Goal: Task Accomplishment & Management: Use online tool/utility

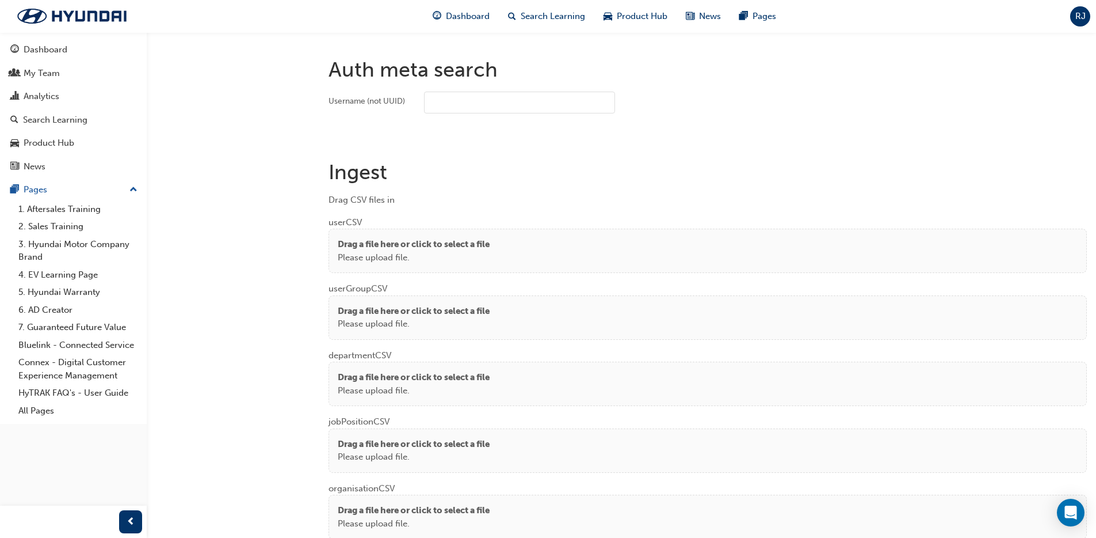
scroll to position [806, 0]
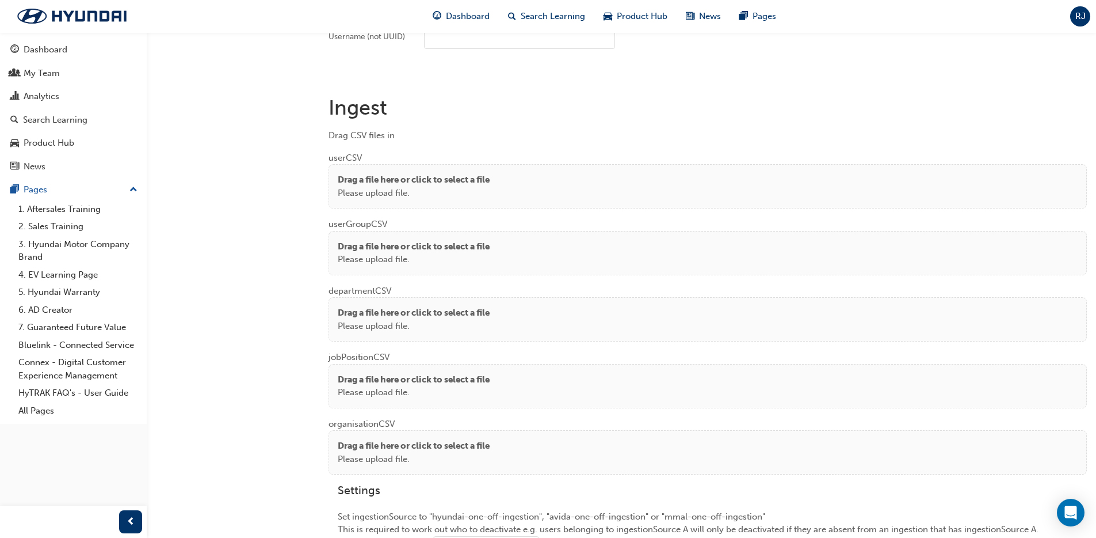
click at [403, 189] on p "Please upload file." at bounding box center [414, 192] width 152 height 13
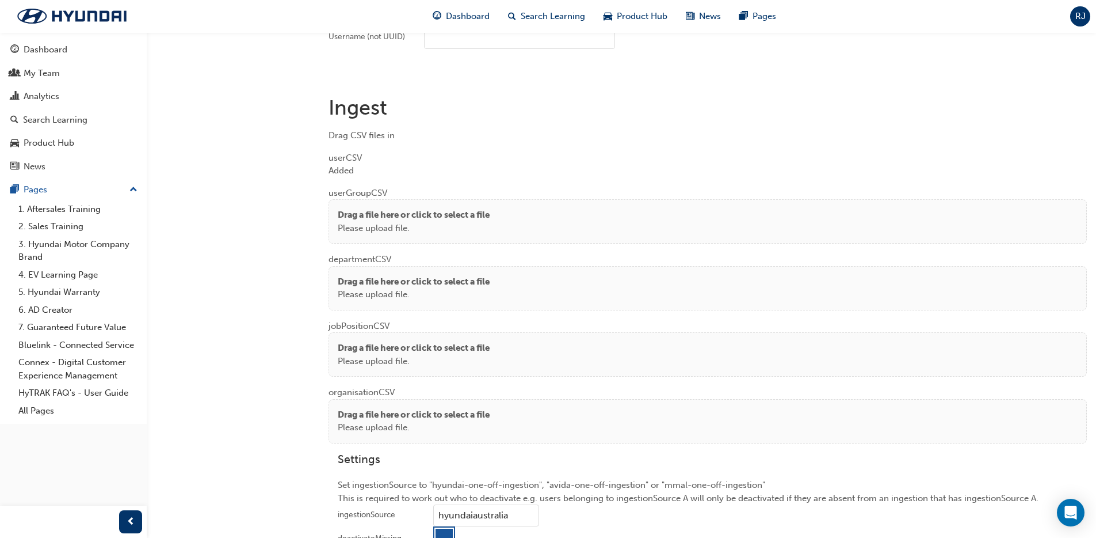
click at [365, 218] on p "Drag a file here or click to select a file" at bounding box center [414, 214] width 152 height 13
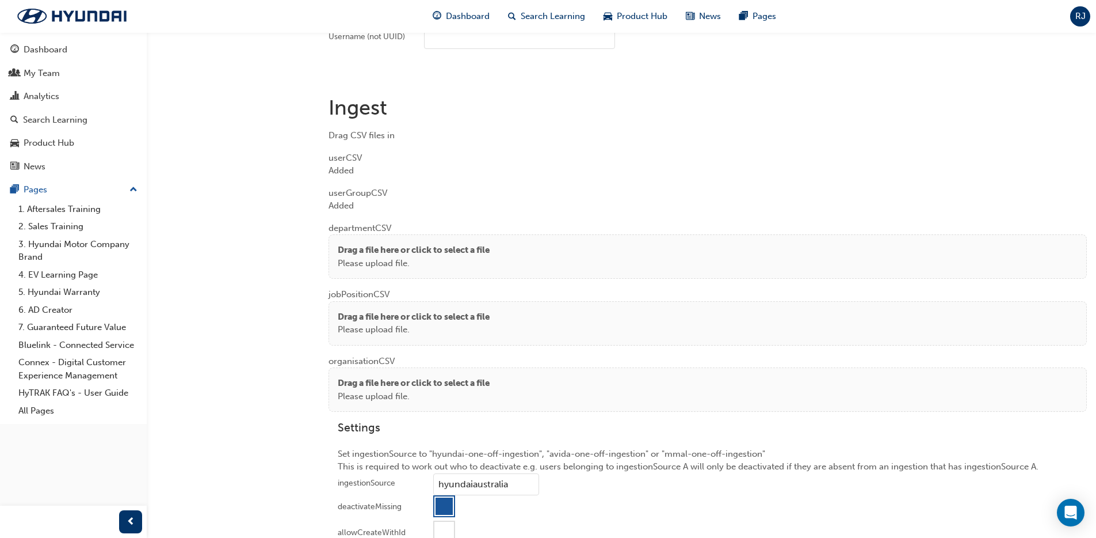
click at [352, 257] on p "Please upload file." at bounding box center [414, 263] width 152 height 13
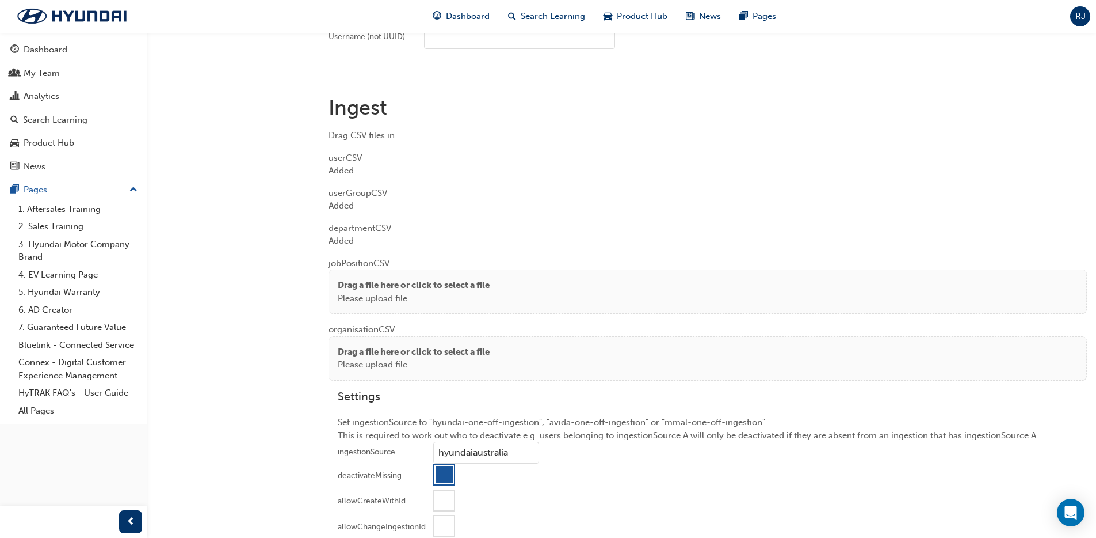
click at [354, 284] on p "Drag a file here or click to select a file" at bounding box center [414, 285] width 152 height 13
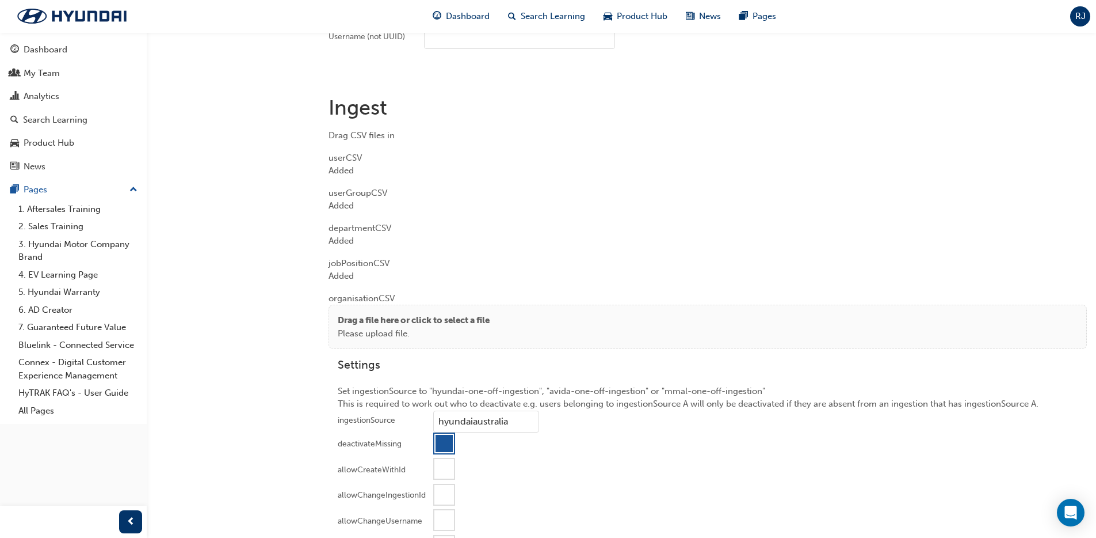
click at [364, 330] on p "Please upload file." at bounding box center [414, 333] width 152 height 13
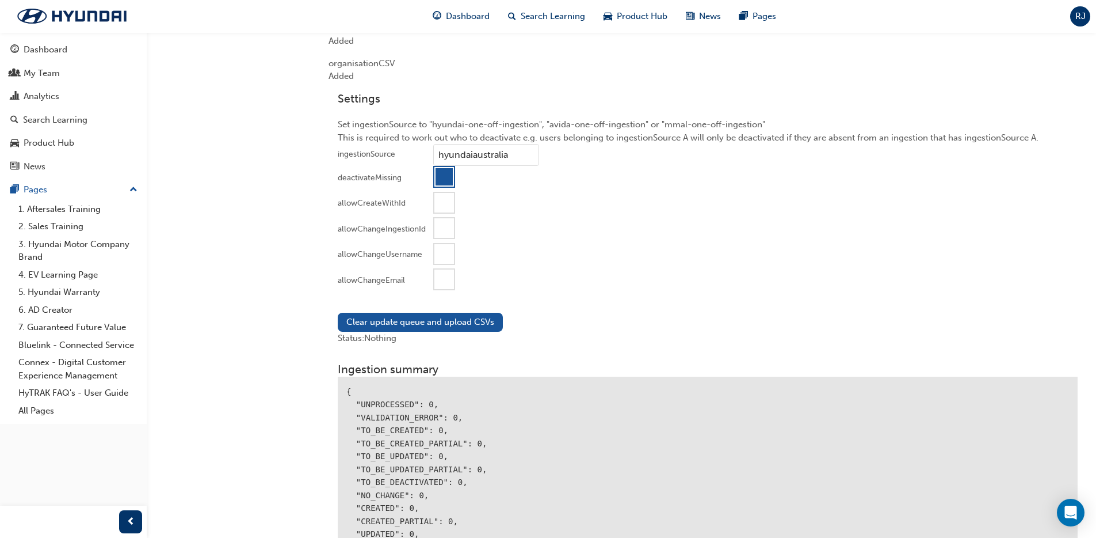
scroll to position [1115, 0]
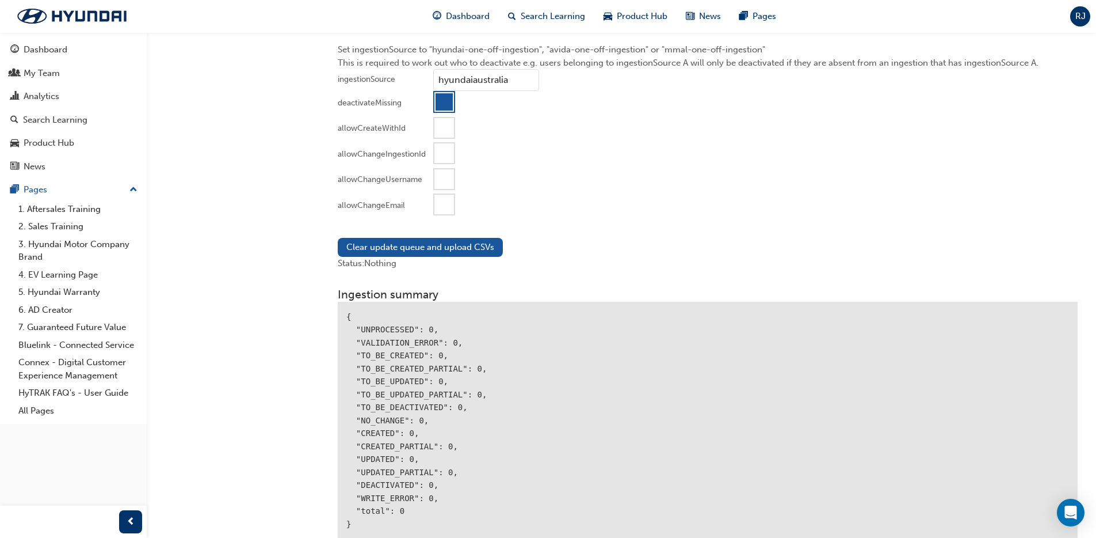
click at [443, 197] on div at bounding box center [444, 205] width 20 height 20
click at [413, 237] on div "Clear update queue and upload CSVs Status: Nothing" at bounding box center [708, 253] width 758 height 51
click at [436, 245] on button "Clear update queue and upload CSVs" at bounding box center [420, 247] width 165 height 19
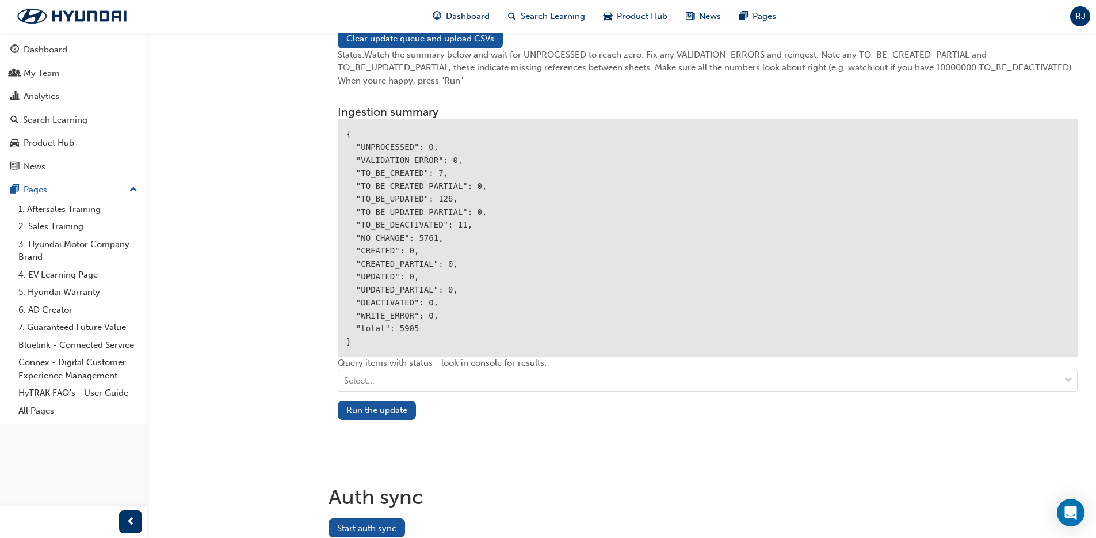
scroll to position [1335, 0]
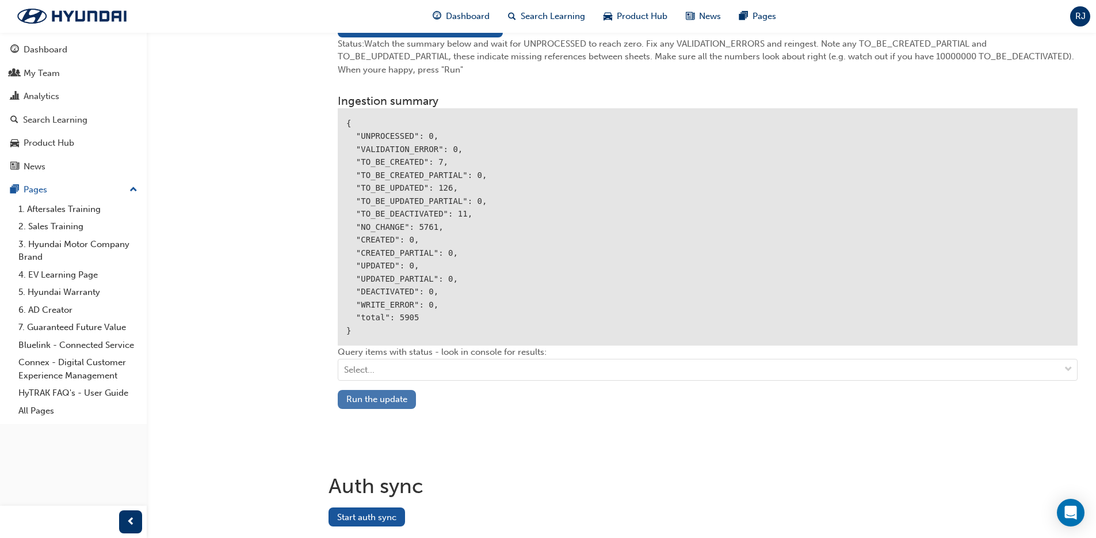
click at [375, 392] on button "Run the update" at bounding box center [377, 399] width 78 height 19
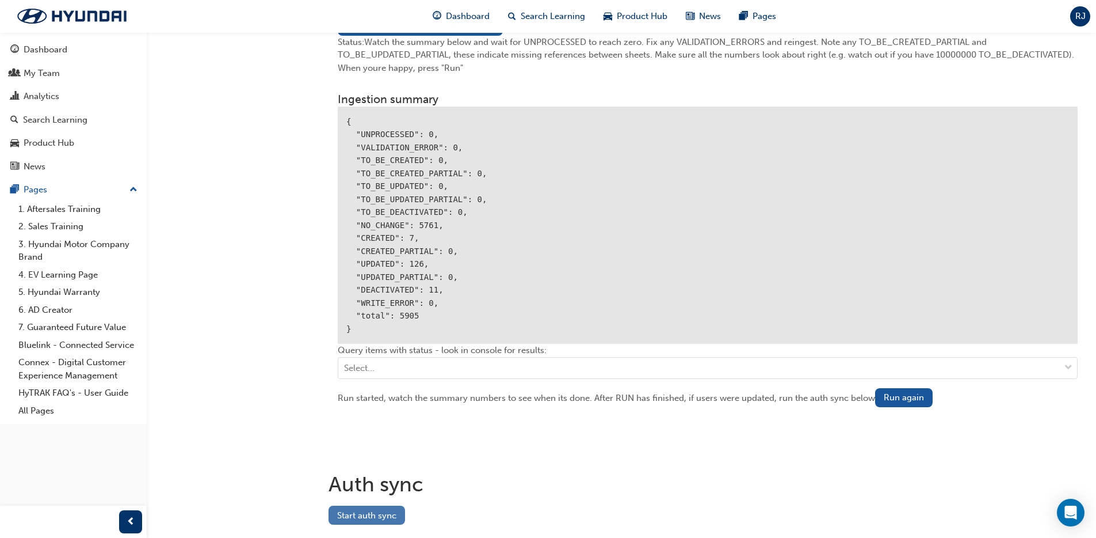
scroll to position [1341, 0]
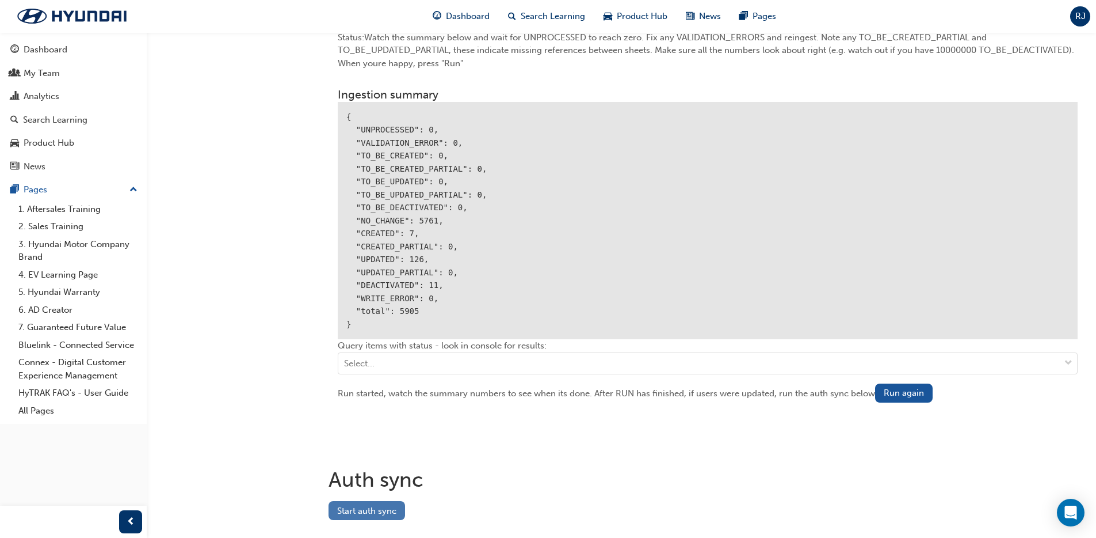
click at [368, 508] on button "Start auth sync" at bounding box center [367, 510] width 77 height 19
